Goal: Information Seeking & Learning: Understand process/instructions

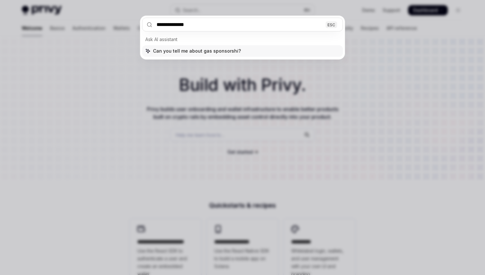
type input "**********"
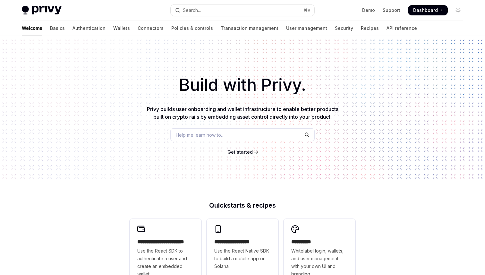
scroll to position [36, 0]
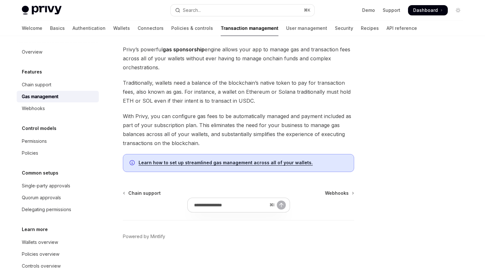
click at [232, 163] on link "Learn how to set up streamlined gas management across all of your wallets." at bounding box center [226, 163] width 174 height 6
type textarea "*"
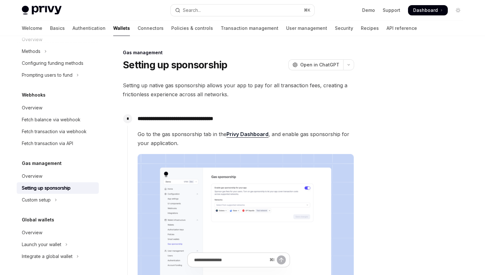
click at [251, 132] on link "Privy Dashboard" at bounding box center [248, 134] width 42 height 7
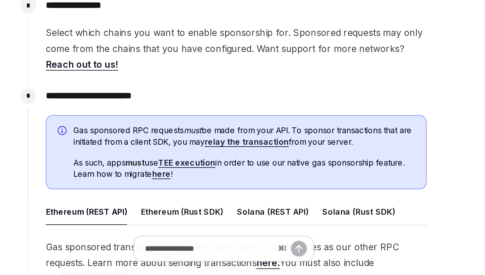
scroll to position [205, 0]
